Goal: Information Seeking & Learning: Compare options

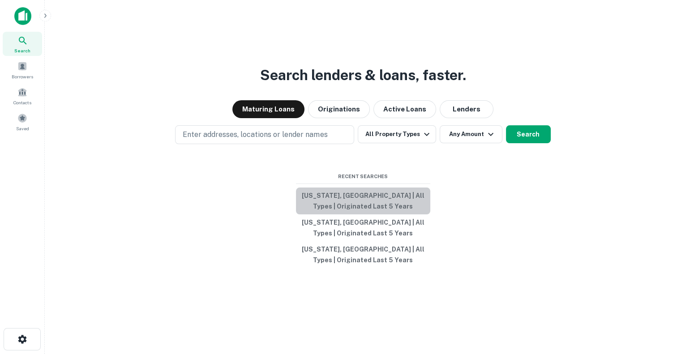
click at [379, 196] on button "[US_STATE], [GEOGRAPHIC_DATA] | All Types | Originated Last 5 Years" at bounding box center [363, 201] width 134 height 27
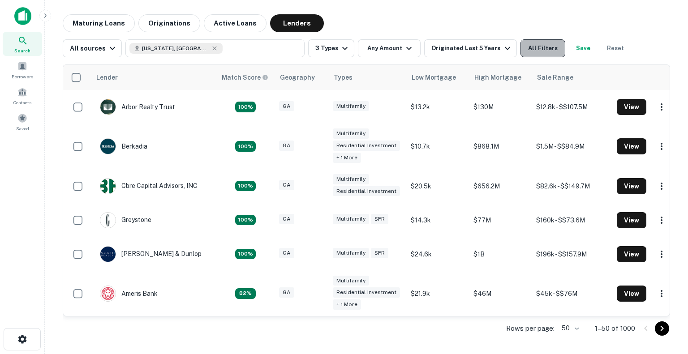
click at [547, 48] on button "All Filters" at bounding box center [543, 48] width 45 height 18
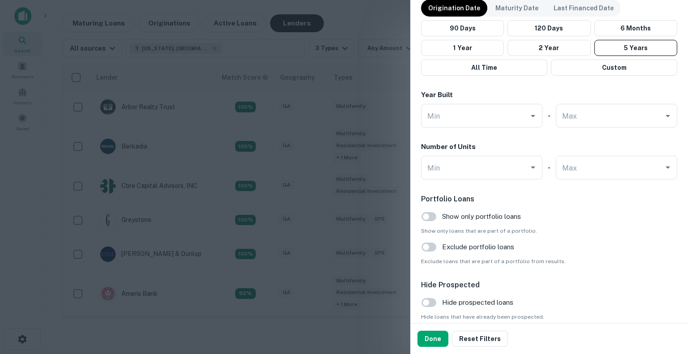
scroll to position [756, 0]
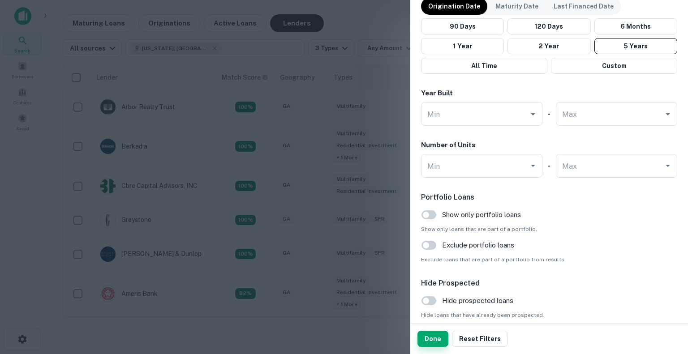
click at [437, 334] on button "Done" at bounding box center [433, 339] width 31 height 16
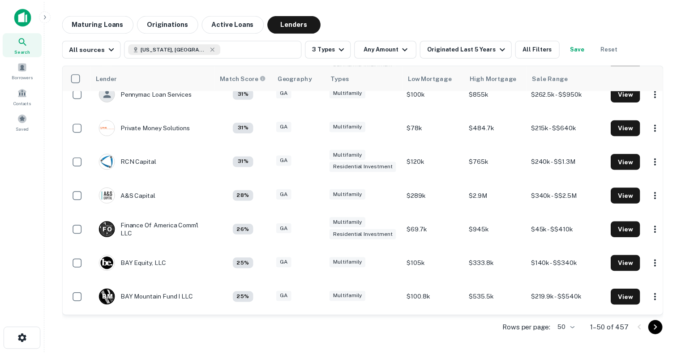
scroll to position [652, 0]
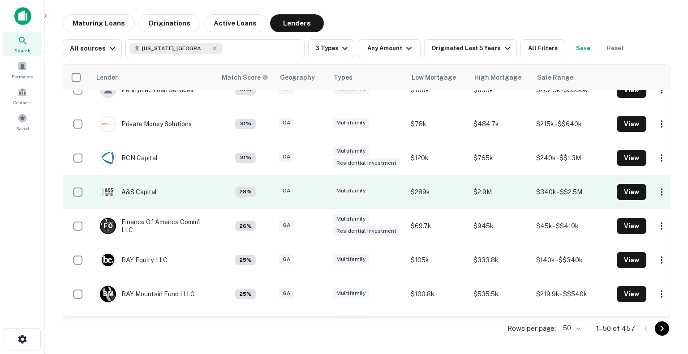
click at [142, 190] on div "A&S Capital" at bounding box center [128, 192] width 57 height 16
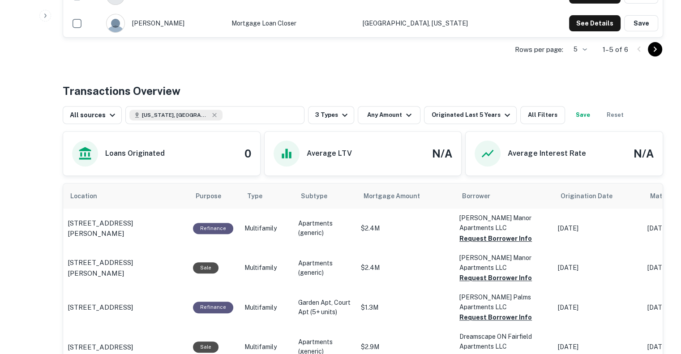
scroll to position [380, 0]
click at [496, 233] on button "Request Borrower Info" at bounding box center [496, 238] width 73 height 11
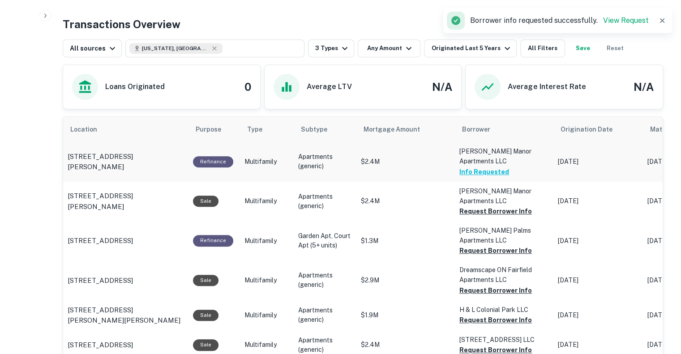
scroll to position [448, 0]
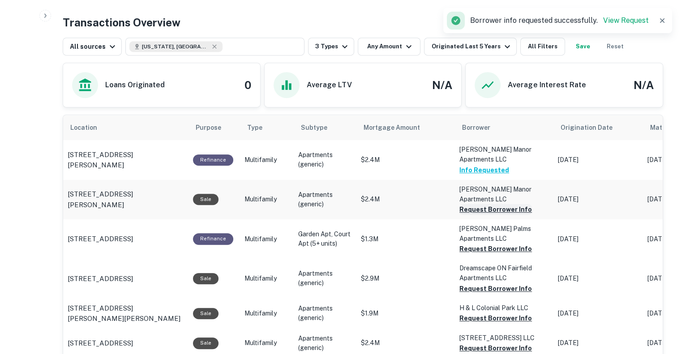
click at [487, 204] on button "Request Borrower Info" at bounding box center [496, 209] width 73 height 11
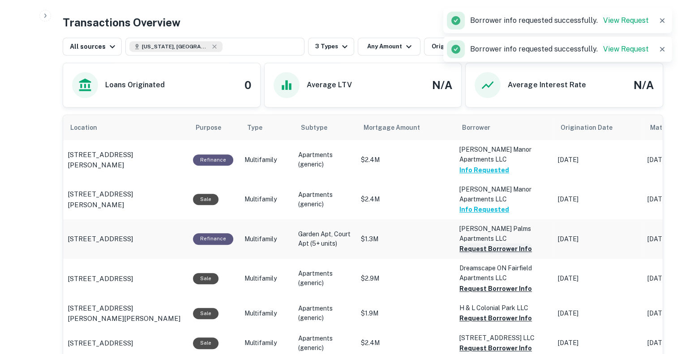
click at [479, 244] on button "Request Borrower Info" at bounding box center [496, 249] width 73 height 11
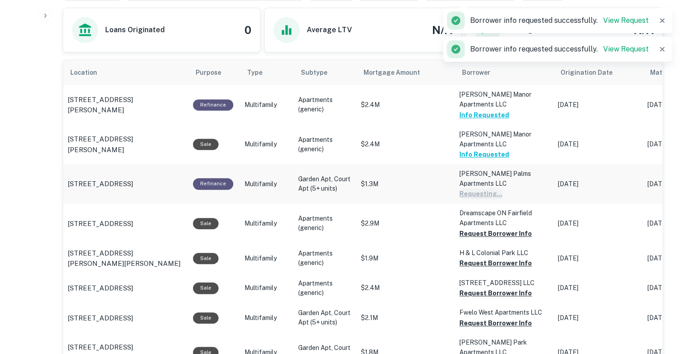
scroll to position [505, 0]
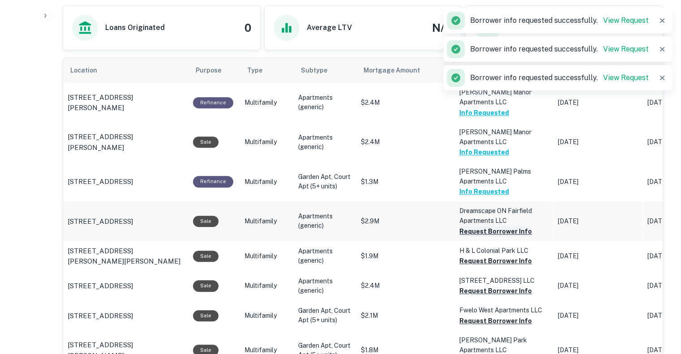
click at [476, 226] on button "Request Borrower Info" at bounding box center [496, 231] width 73 height 11
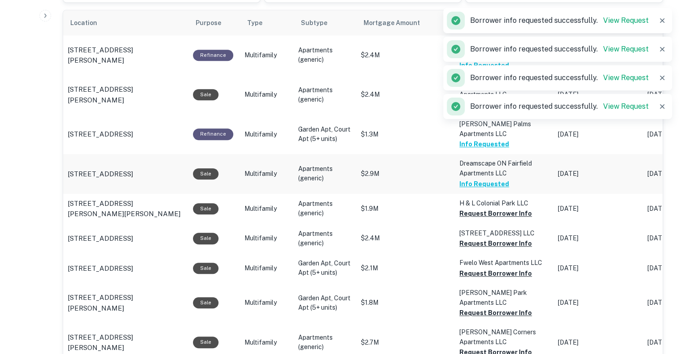
scroll to position [553, 0]
click at [478, 208] on button "Request Borrower Info" at bounding box center [496, 213] width 73 height 11
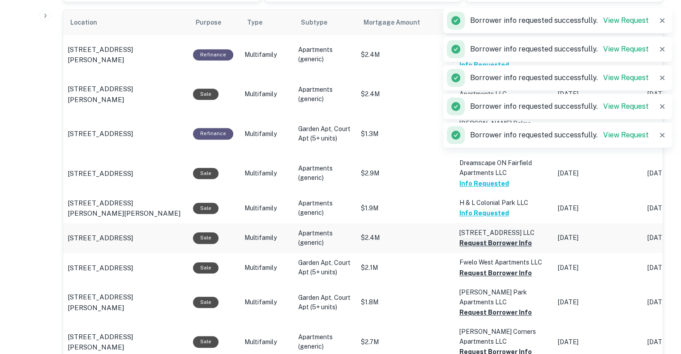
click at [478, 238] on button "Request Borrower Info" at bounding box center [496, 243] width 73 height 11
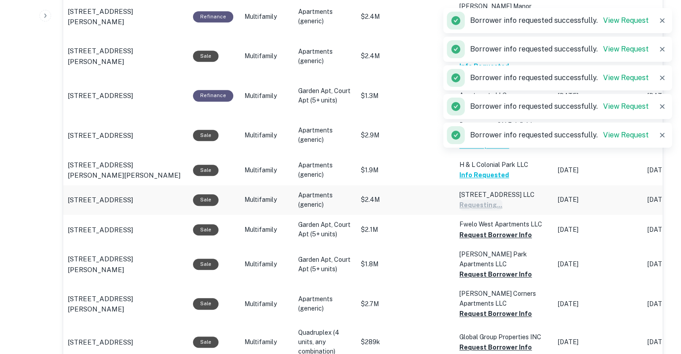
scroll to position [592, 0]
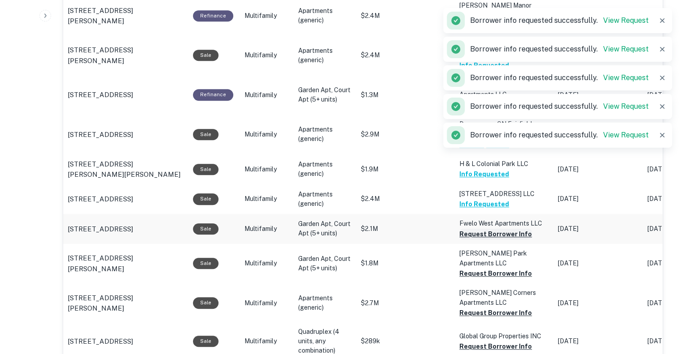
click at [478, 229] on button "Request Borrower Info" at bounding box center [496, 234] width 73 height 11
click at [470, 268] on button "Request Borrower Info" at bounding box center [496, 273] width 73 height 11
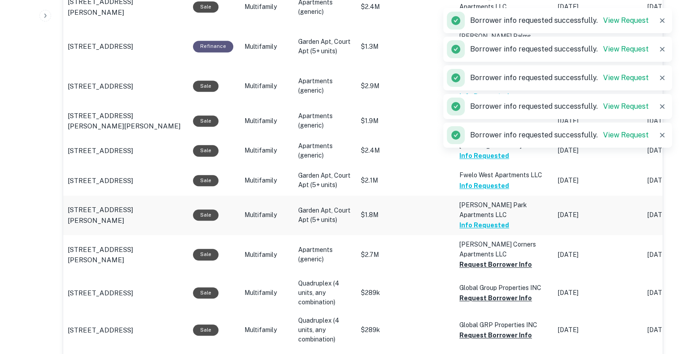
scroll to position [644, 0]
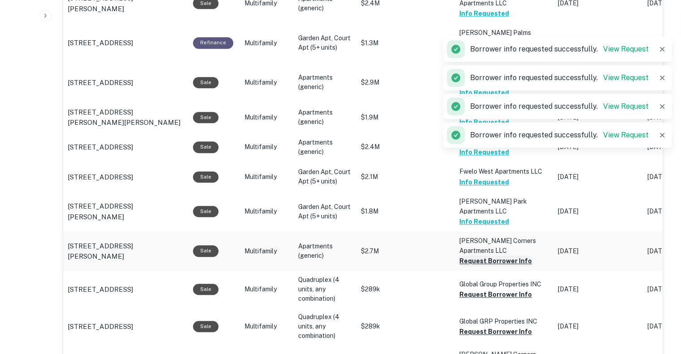
click at [476, 256] on button "Request Borrower Info" at bounding box center [496, 261] width 73 height 11
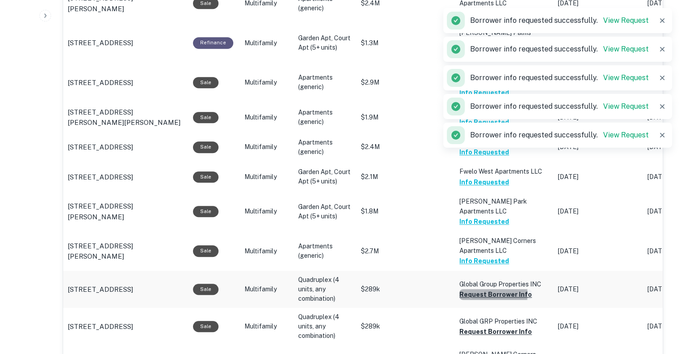
click at [471, 289] on button "Request Borrower Info" at bounding box center [496, 294] width 73 height 11
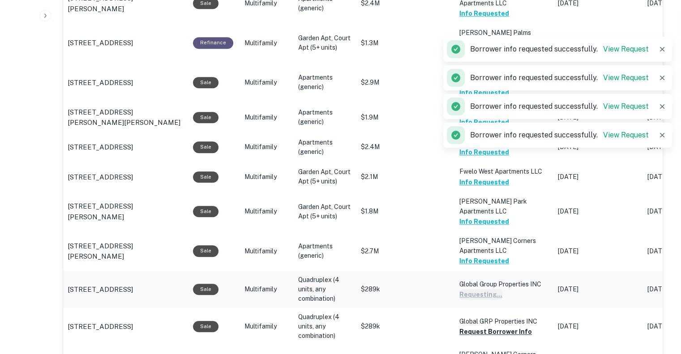
scroll to position [713, 0]
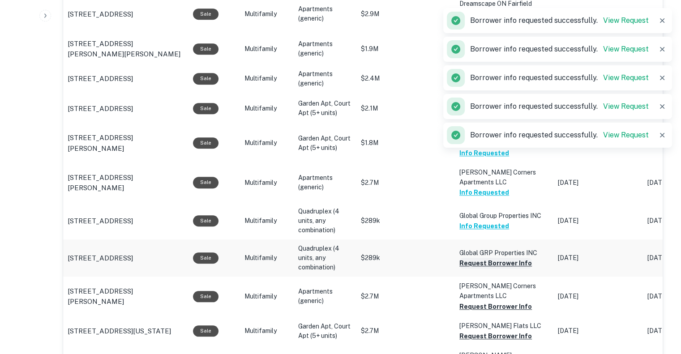
click at [476, 258] on button "Request Borrower Info" at bounding box center [496, 263] width 73 height 11
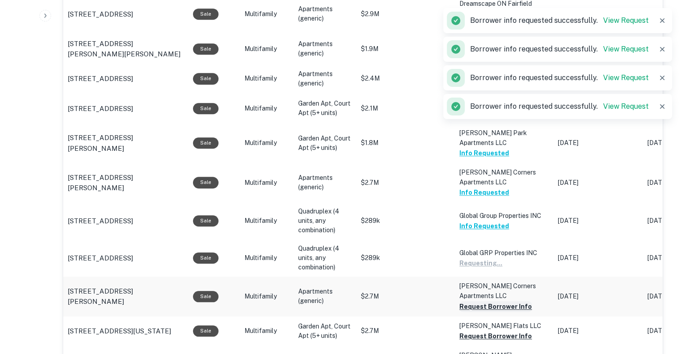
click at [473, 302] on button "Request Borrower Info" at bounding box center [496, 307] width 73 height 11
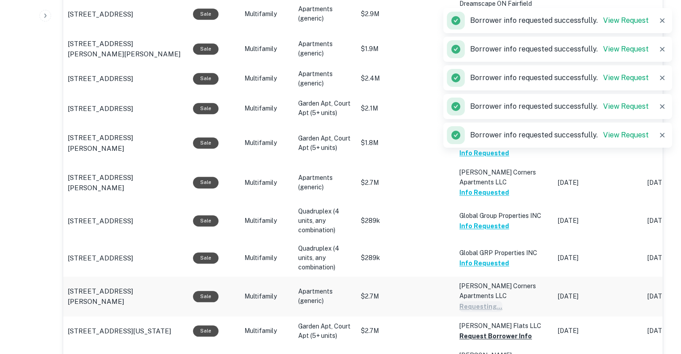
scroll to position [795, 0]
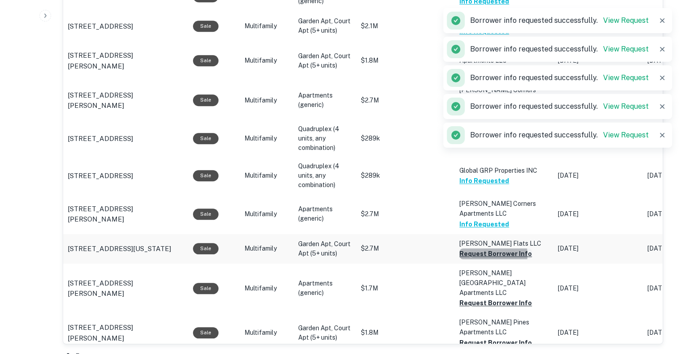
click at [483, 249] on button "Request Borrower Info" at bounding box center [496, 254] width 73 height 11
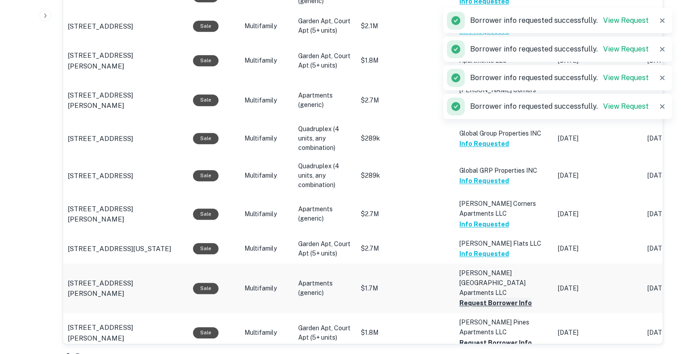
click at [479, 298] on button "Request Borrower Info" at bounding box center [496, 303] width 73 height 11
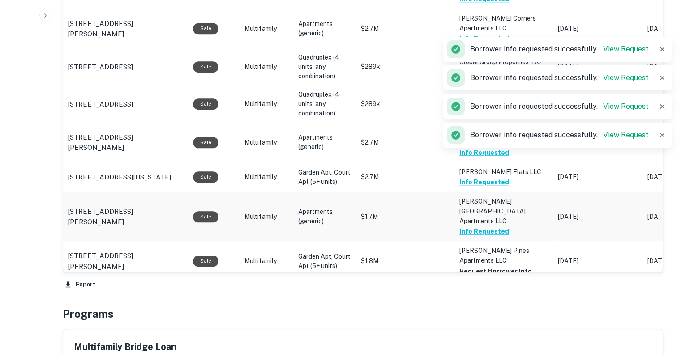
scroll to position [869, 0]
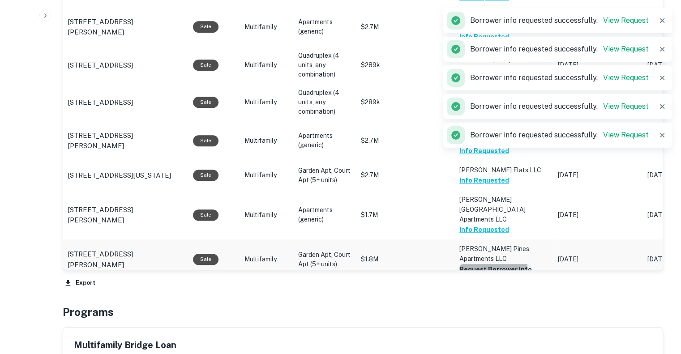
click at [482, 264] on button "Request Borrower Info" at bounding box center [496, 269] width 73 height 11
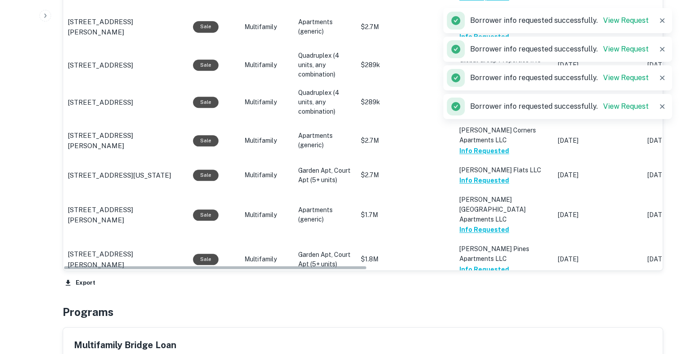
click at [481, 314] on button "Request Borrower Info" at bounding box center [496, 319] width 73 height 11
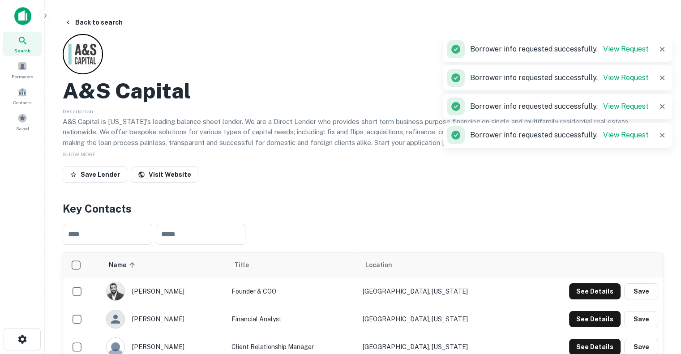
scroll to position [1, 0]
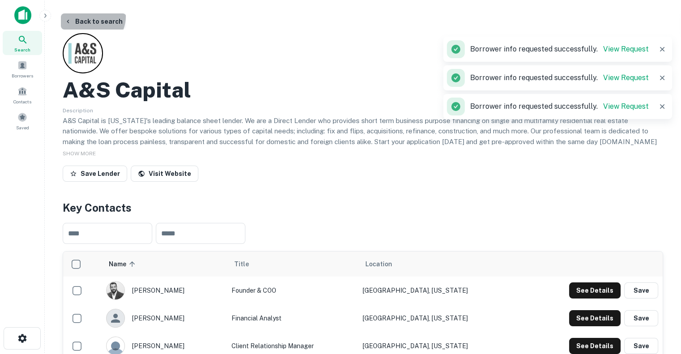
click at [88, 16] on button "Back to search" at bounding box center [93, 21] width 65 height 16
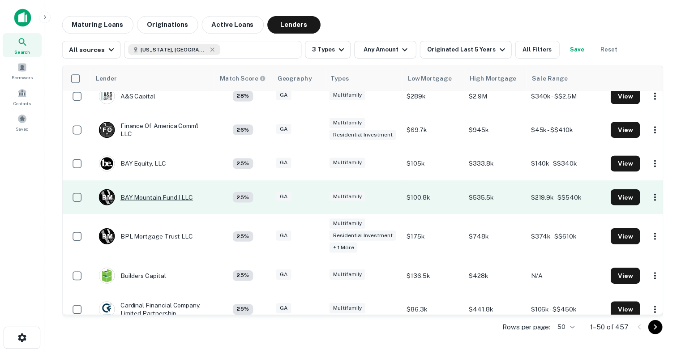
scroll to position [761, 0]
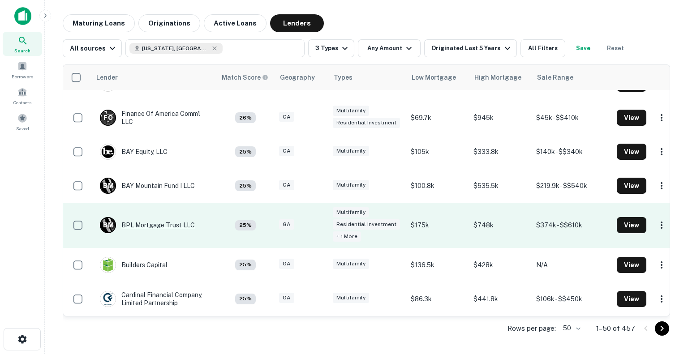
click at [146, 229] on div "B M BPL Mortgage Trust LLC" at bounding box center [147, 225] width 95 height 16
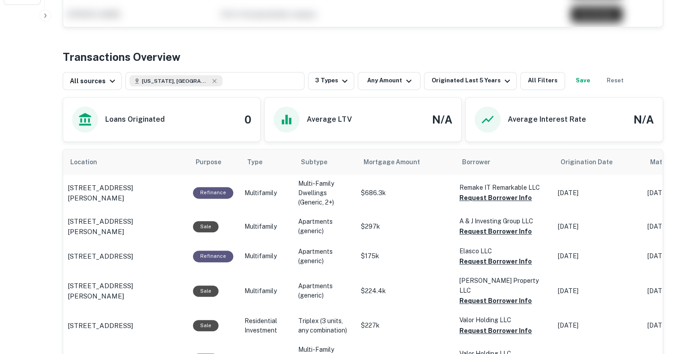
scroll to position [347, 0]
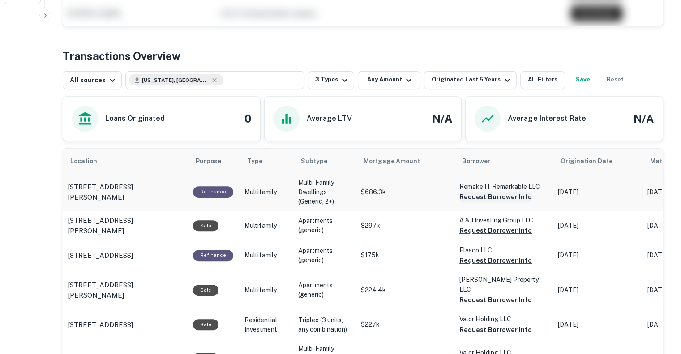
click at [478, 193] on button "Request Borrower Info" at bounding box center [496, 197] width 73 height 11
click at [467, 229] on button "Request Borrower Info" at bounding box center [496, 230] width 73 height 11
click at [465, 260] on button "Request Borrower Info" at bounding box center [496, 260] width 73 height 11
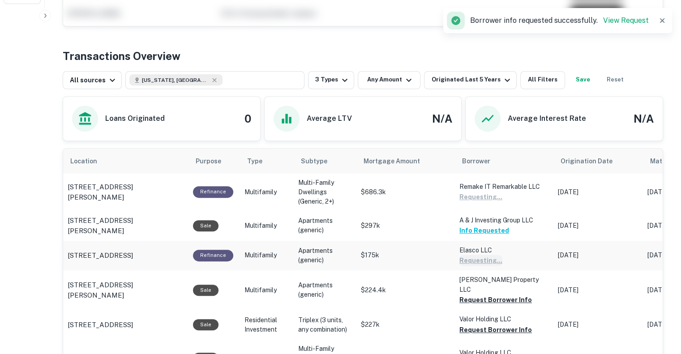
scroll to position [459, 0]
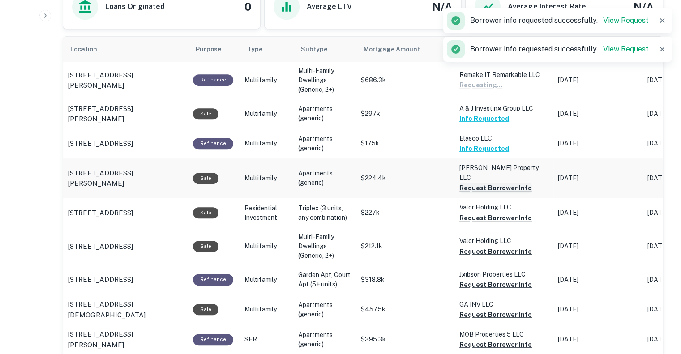
click at [480, 183] on button "Request Borrower Info" at bounding box center [496, 188] width 73 height 11
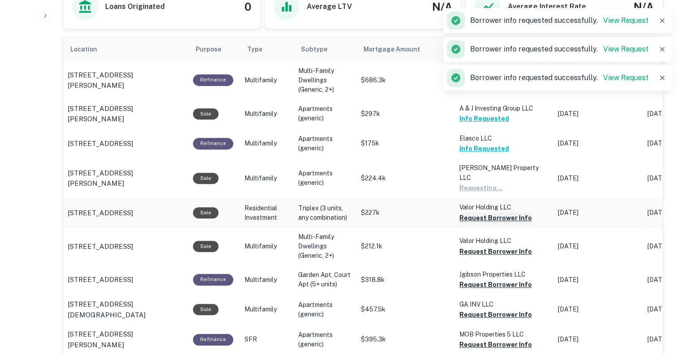
click at [475, 213] on button "Request Borrower Info" at bounding box center [496, 218] width 73 height 11
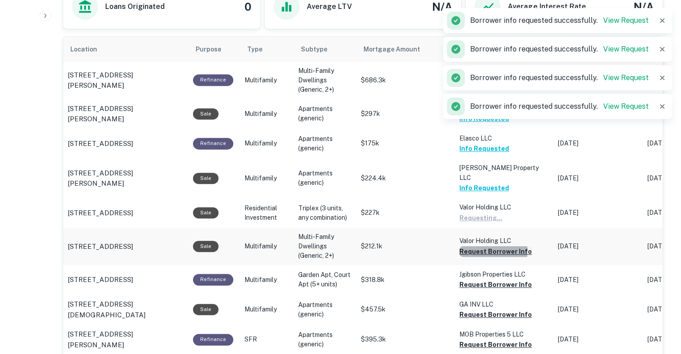
click at [474, 246] on button "Request Borrower Info" at bounding box center [496, 251] width 73 height 11
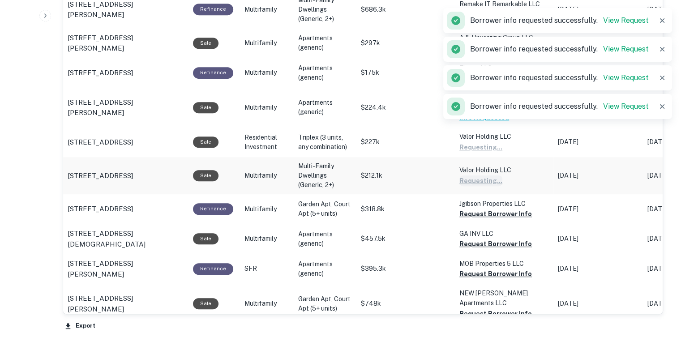
scroll to position [531, 0]
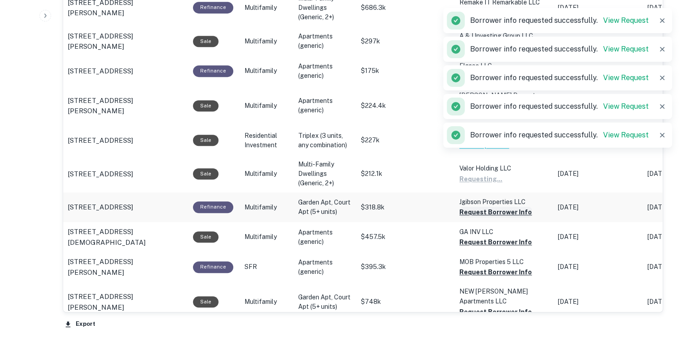
click at [479, 207] on button "Request Borrower Info" at bounding box center [496, 212] width 73 height 11
click at [477, 237] on button "Request Borrower Info" at bounding box center [496, 242] width 73 height 11
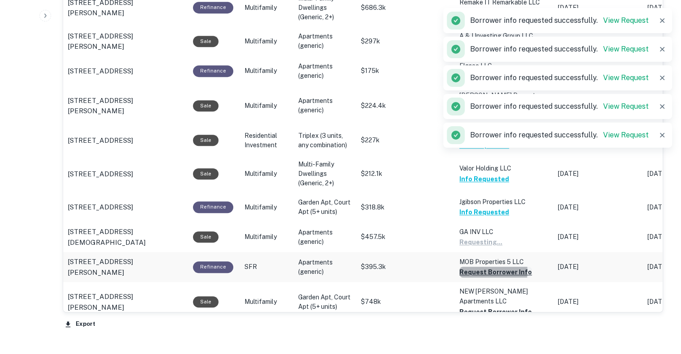
click at [478, 267] on button "Request Borrower Info" at bounding box center [496, 272] width 73 height 11
click at [479, 307] on button "Request Borrower Info" at bounding box center [496, 312] width 73 height 11
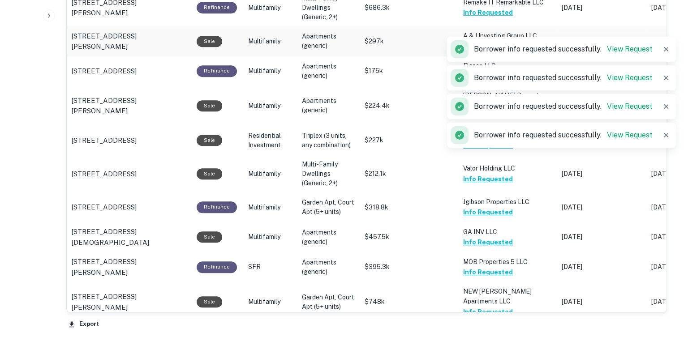
scroll to position [0, 0]
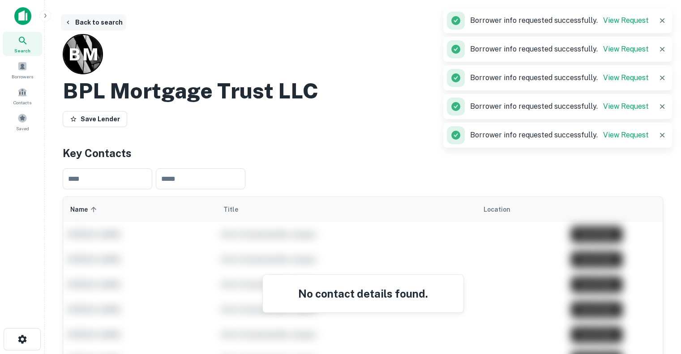
click at [72, 25] on button "Back to search" at bounding box center [93, 22] width 65 height 16
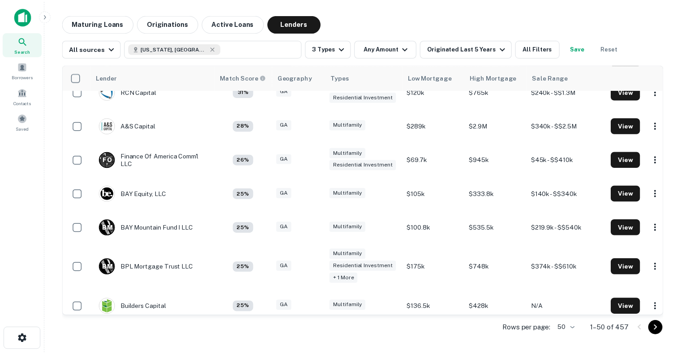
scroll to position [719, 0]
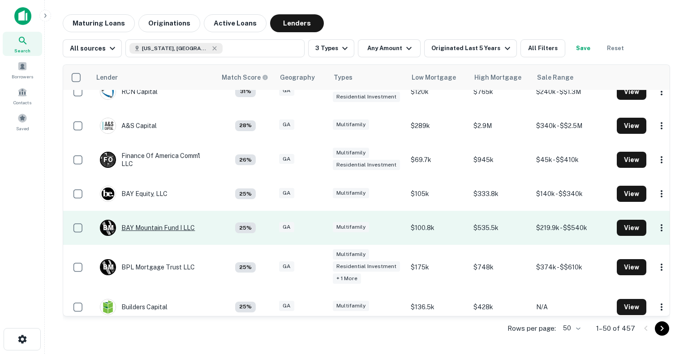
click at [139, 225] on div "B M BAY Mountain Fund I LLC" at bounding box center [147, 228] width 95 height 16
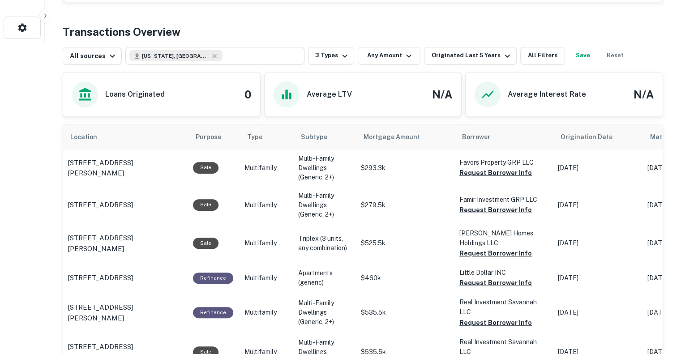
scroll to position [339, 0]
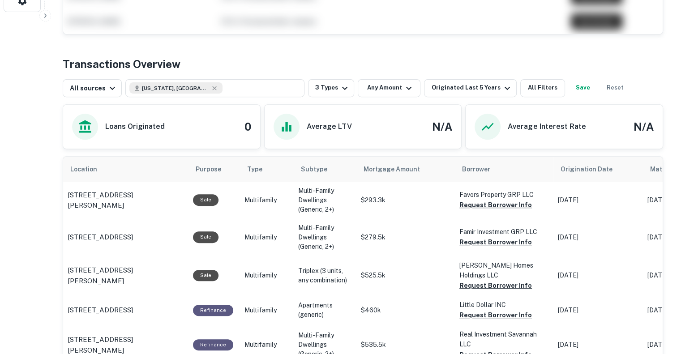
click at [497, 144] on div "Average Interest Rate N/A" at bounding box center [564, 127] width 197 height 44
click at [470, 204] on button "Request Borrower Info" at bounding box center [496, 205] width 73 height 11
click at [468, 243] on button "Request Borrower Info" at bounding box center [496, 242] width 73 height 11
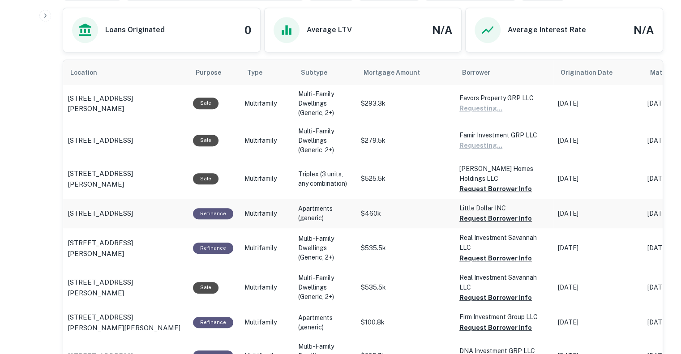
scroll to position [436, 0]
click at [480, 184] on button "Request Borrower Info" at bounding box center [496, 189] width 73 height 11
click at [479, 213] on button "Request Borrower Info" at bounding box center [496, 218] width 73 height 11
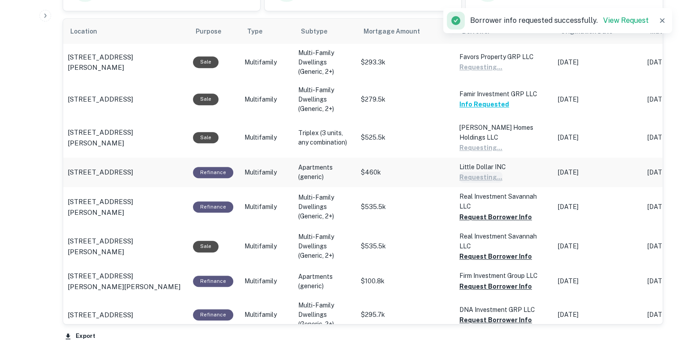
scroll to position [484, 0]
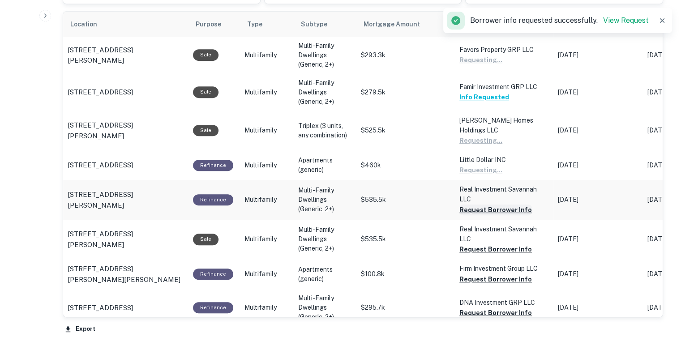
click at [479, 205] on button "Request Borrower Info" at bounding box center [496, 210] width 73 height 11
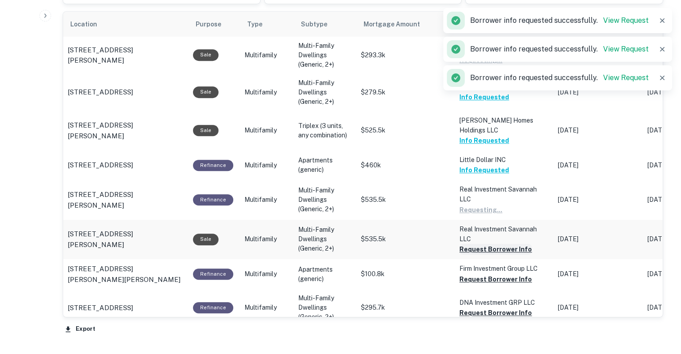
click at [478, 244] on button "Request Borrower Info" at bounding box center [496, 249] width 73 height 11
click at [477, 274] on button "Request Borrower Info" at bounding box center [496, 279] width 73 height 11
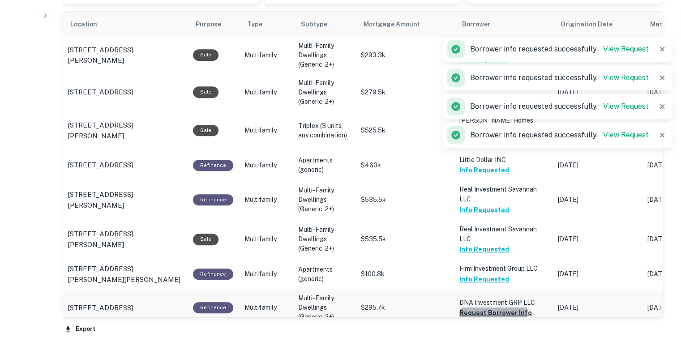
click at [475, 308] on button "Request Borrower Info" at bounding box center [496, 313] width 73 height 11
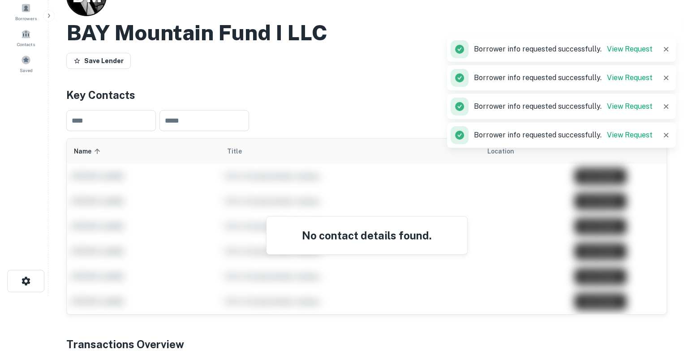
scroll to position [0, 0]
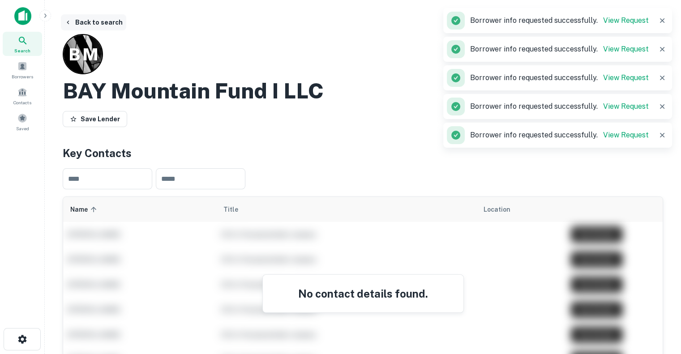
click at [66, 24] on icon "button" at bounding box center [68, 22] width 7 height 7
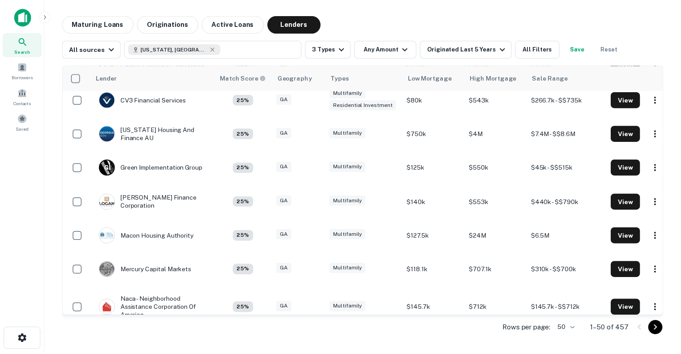
scroll to position [1030, 0]
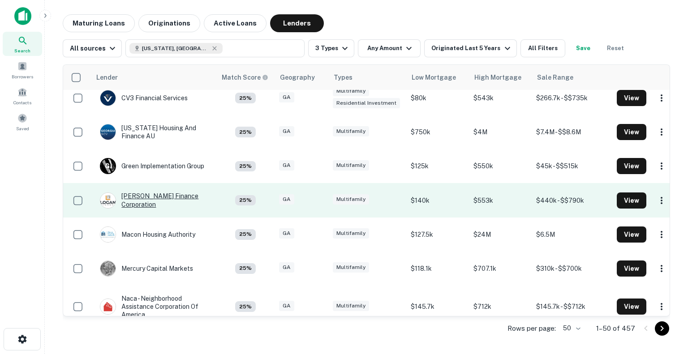
click at [142, 198] on div "[PERSON_NAME] Finance Corporation" at bounding box center [154, 200] width 108 height 16
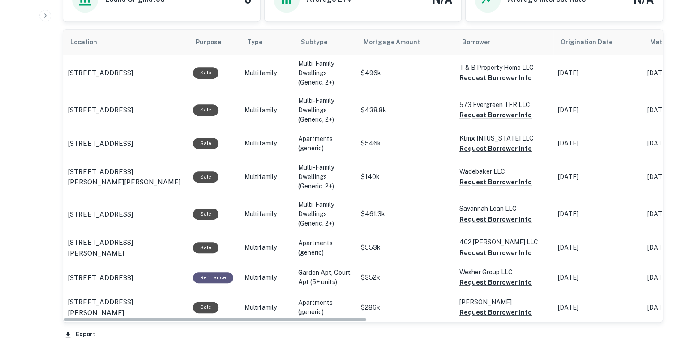
scroll to position [524, 0]
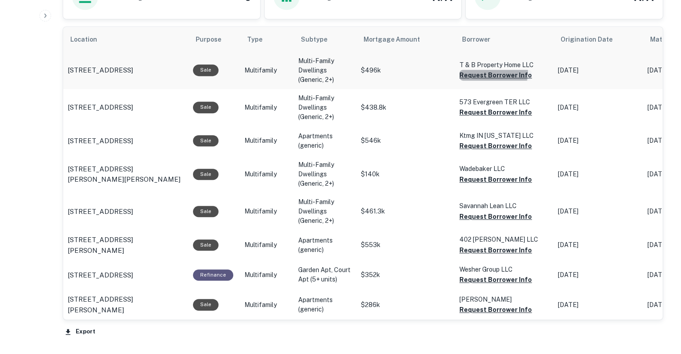
click at [485, 71] on button "Request Borrower Info" at bounding box center [496, 75] width 73 height 11
click at [469, 111] on button "Request Borrower Info" at bounding box center [496, 112] width 73 height 11
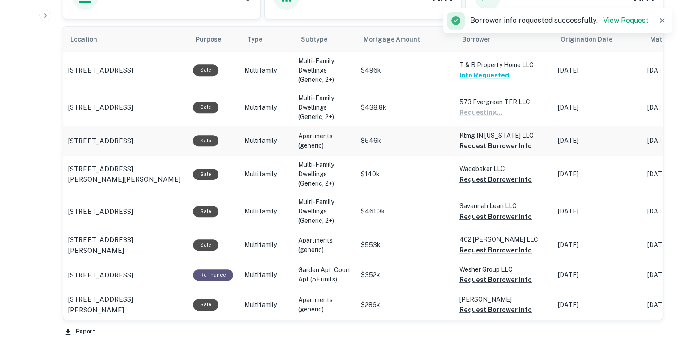
click at [471, 141] on button "Request Borrower Info" at bounding box center [496, 146] width 73 height 11
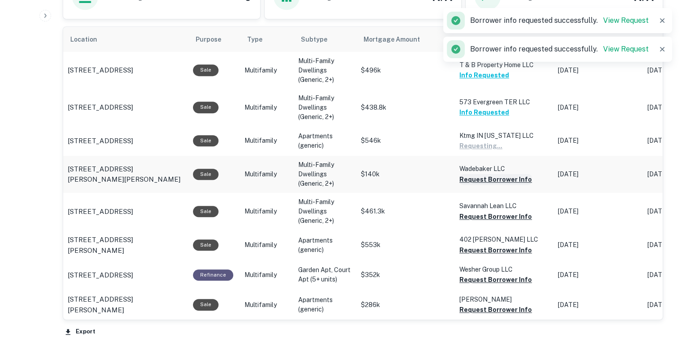
click at [473, 178] on button "Request Borrower Info" at bounding box center [496, 179] width 73 height 11
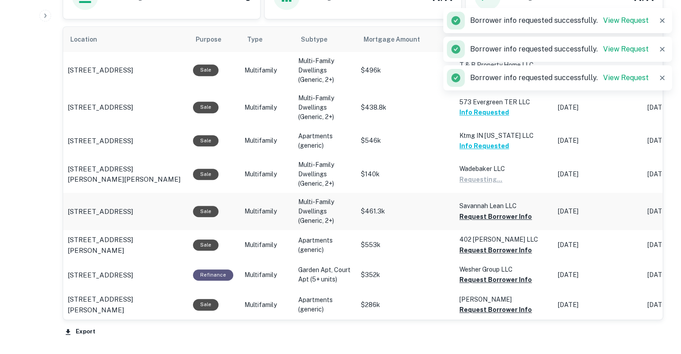
click at [471, 209] on p "Savannah Lean LLC" at bounding box center [505, 206] width 90 height 10
click at [471, 214] on button "Request Borrower Info" at bounding box center [496, 216] width 73 height 11
click at [474, 249] on button "Request Borrower Info" at bounding box center [496, 250] width 73 height 11
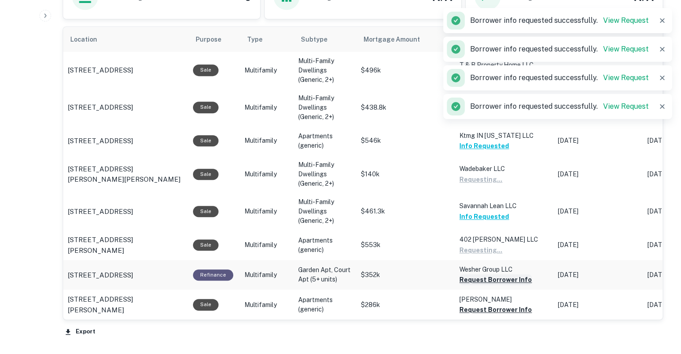
click at [472, 281] on button "Request Borrower Info" at bounding box center [496, 280] width 73 height 11
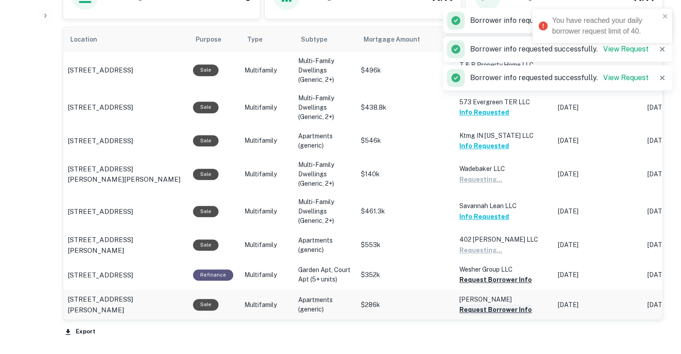
click at [473, 311] on button "Request Borrower Info" at bounding box center [496, 310] width 73 height 11
